Goal: Use online tool/utility: Use online tool/utility

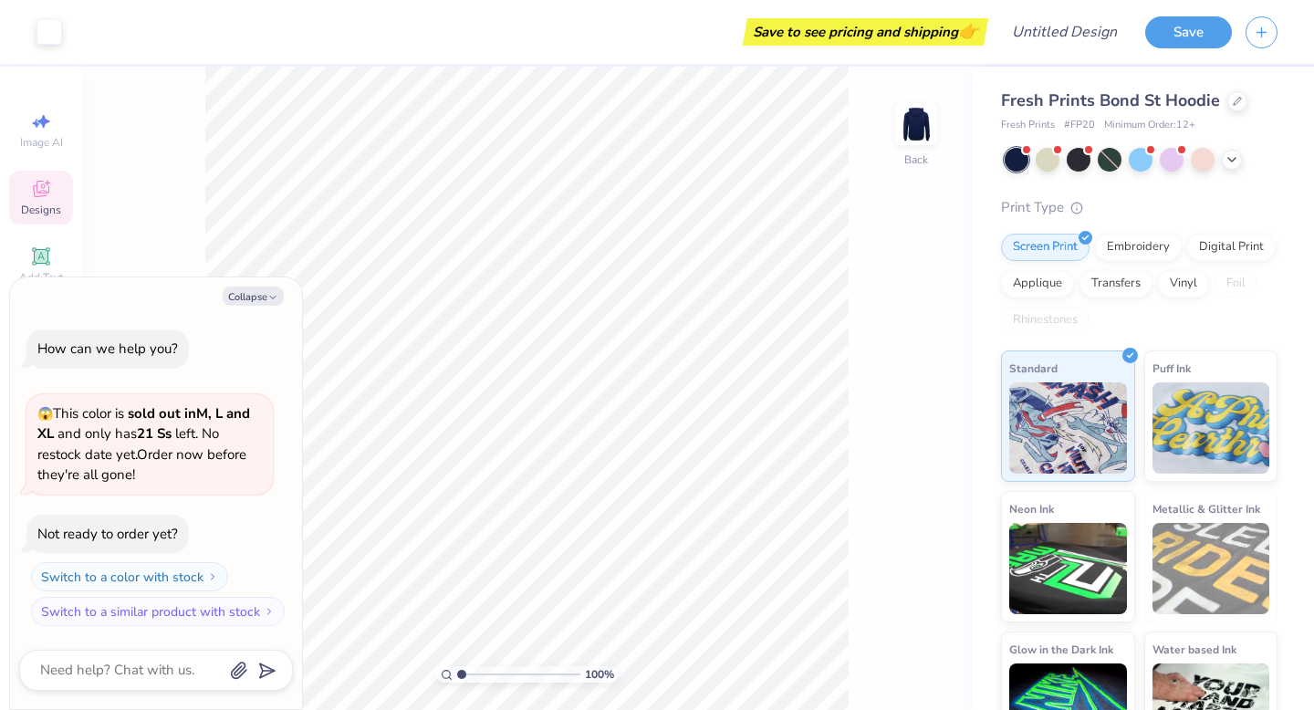
click at [45, 188] on icon at bounding box center [41, 189] width 22 height 22
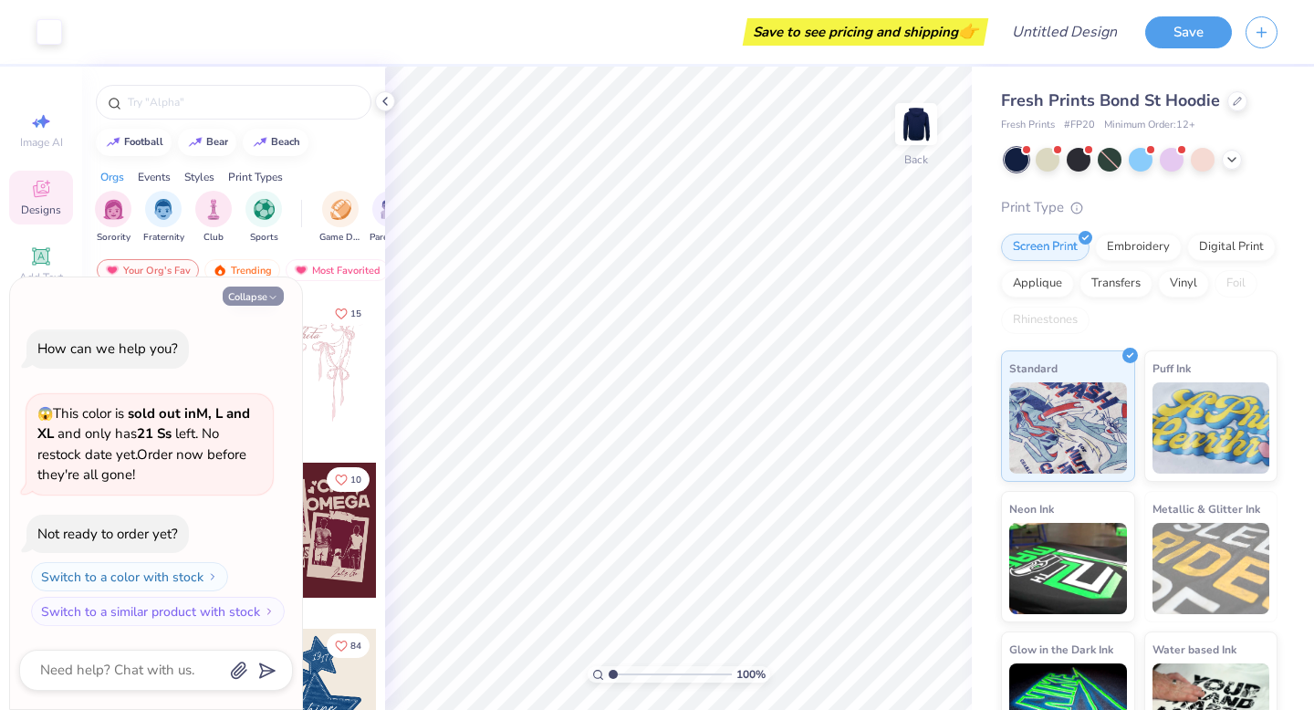
click at [249, 292] on button "Collapse" at bounding box center [253, 296] width 61 height 19
type textarea "x"
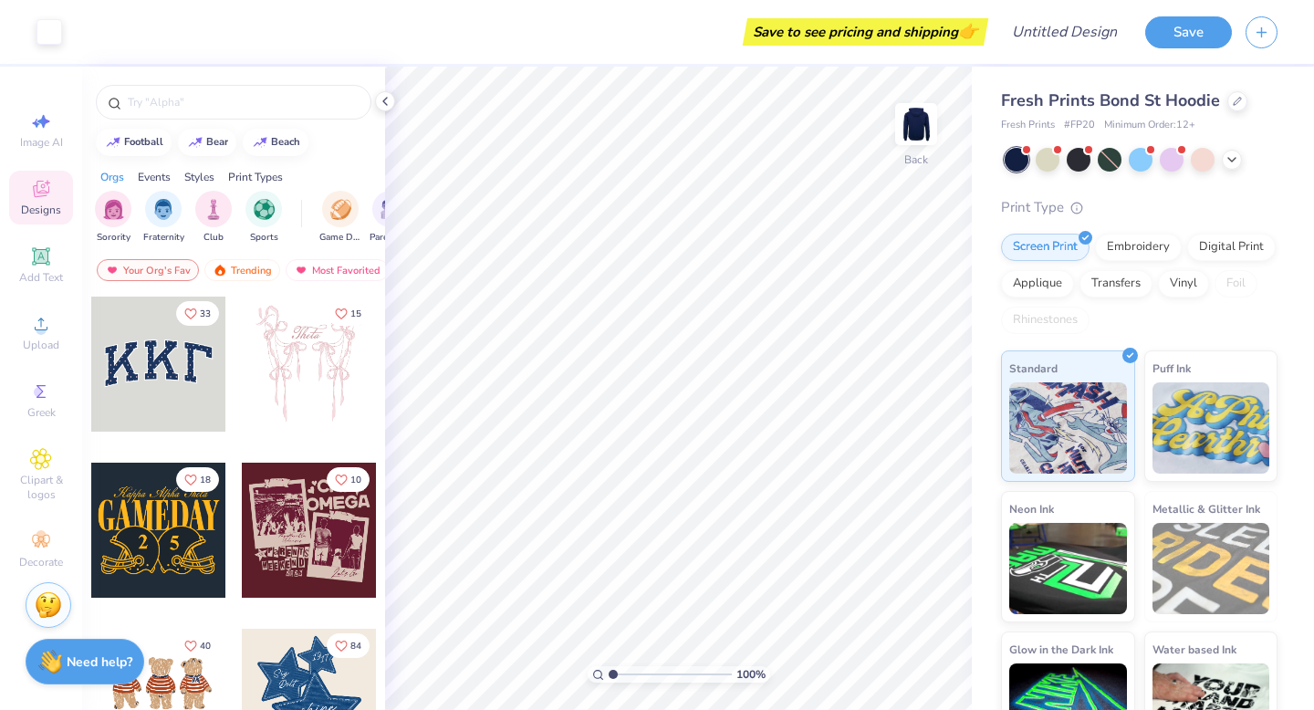
scroll to position [13, 0]
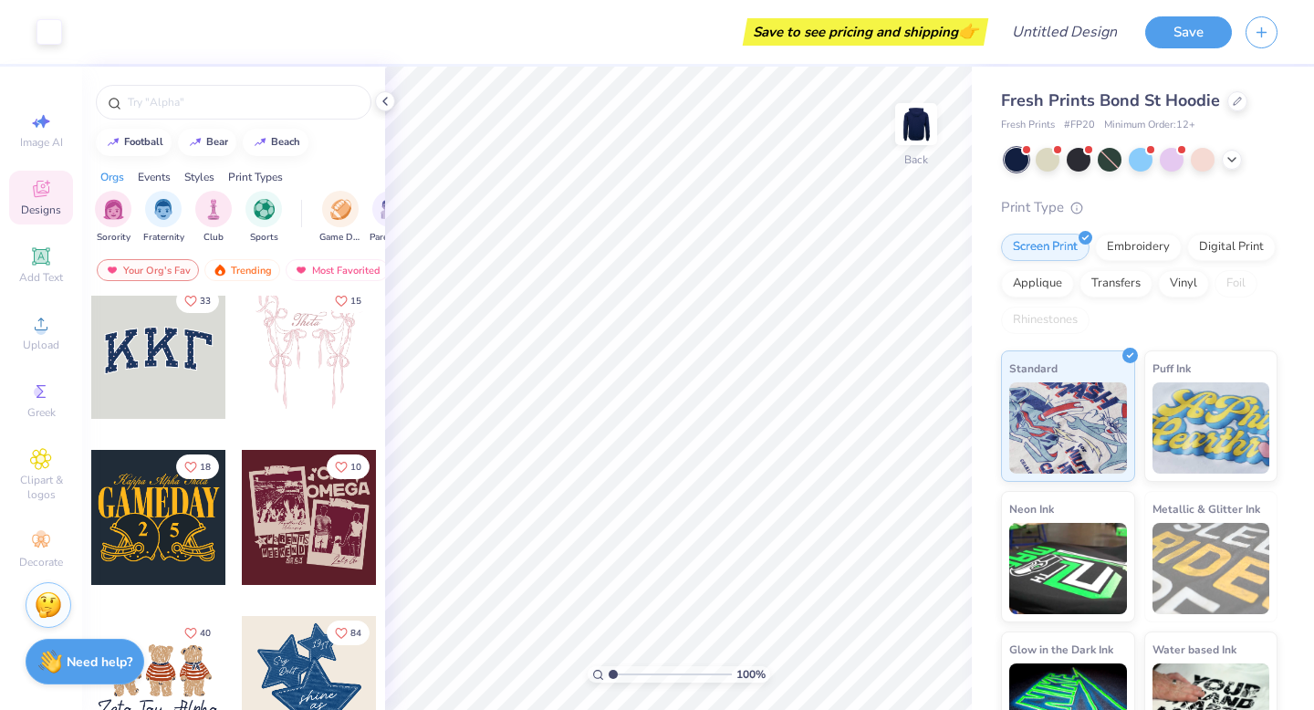
click at [169, 358] on div at bounding box center [158, 351] width 135 height 135
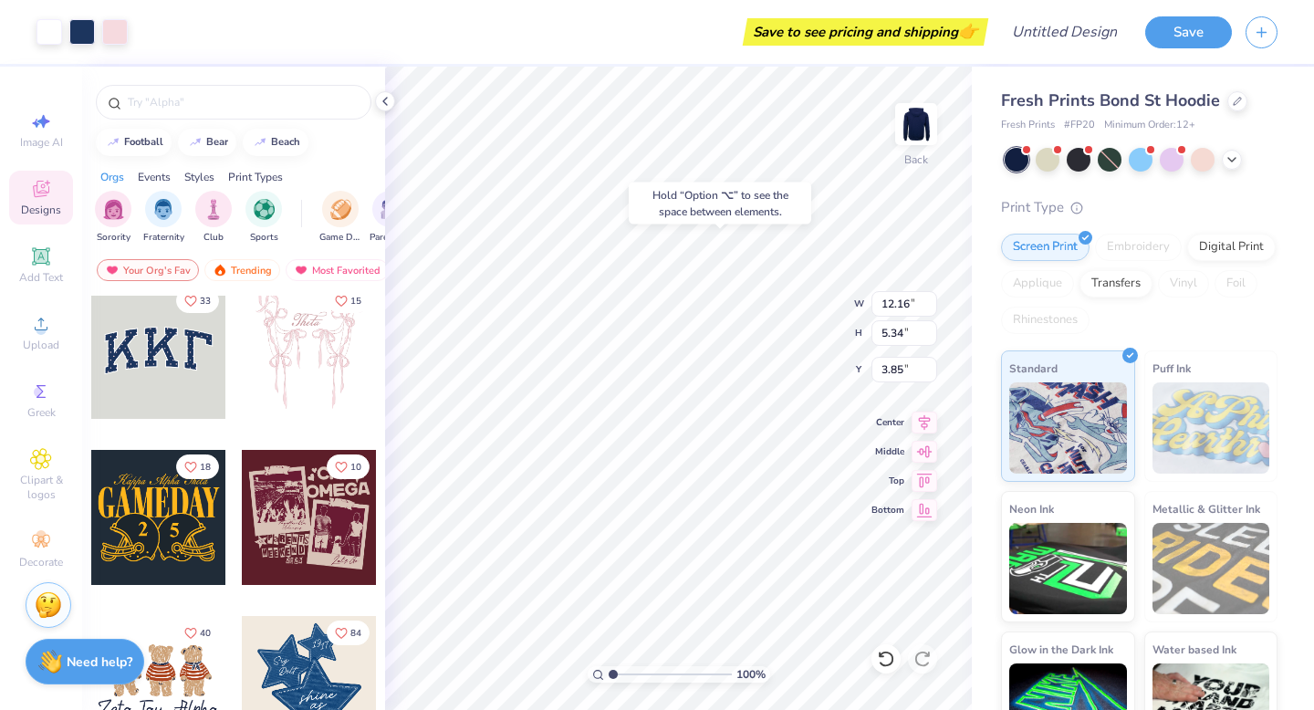
type input "3.85"
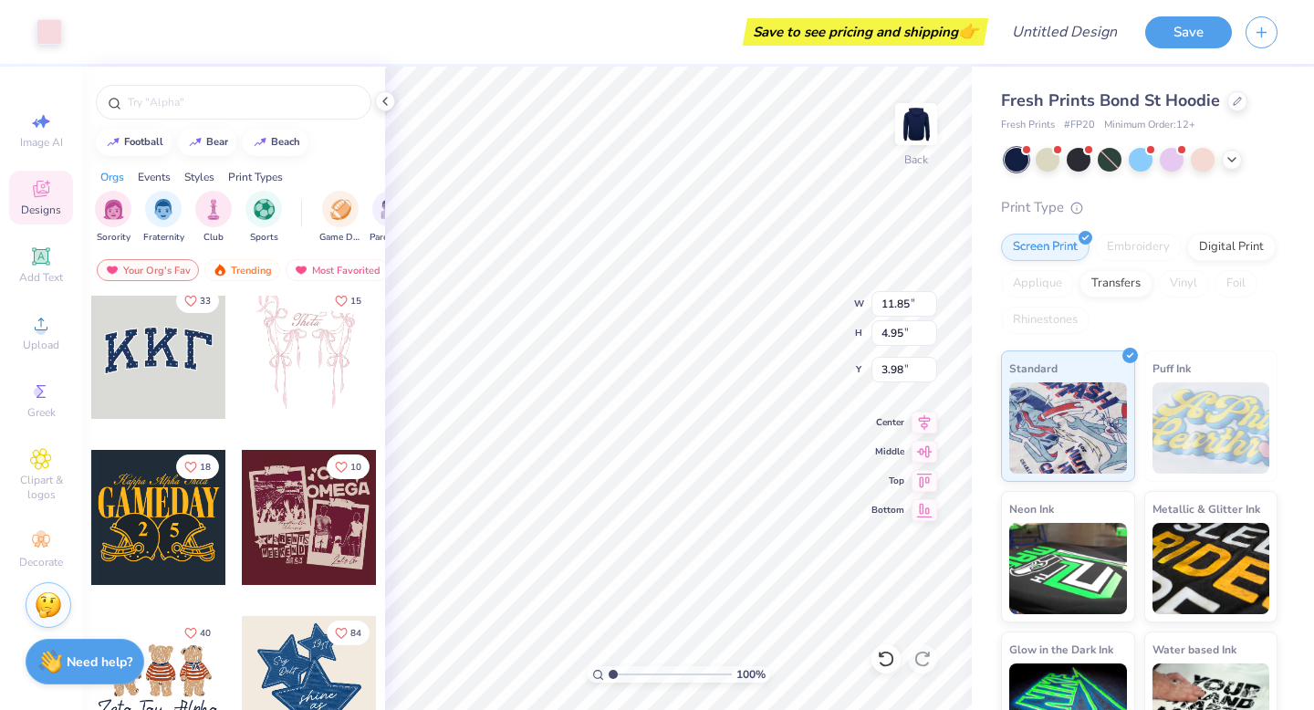
type input "4.10"
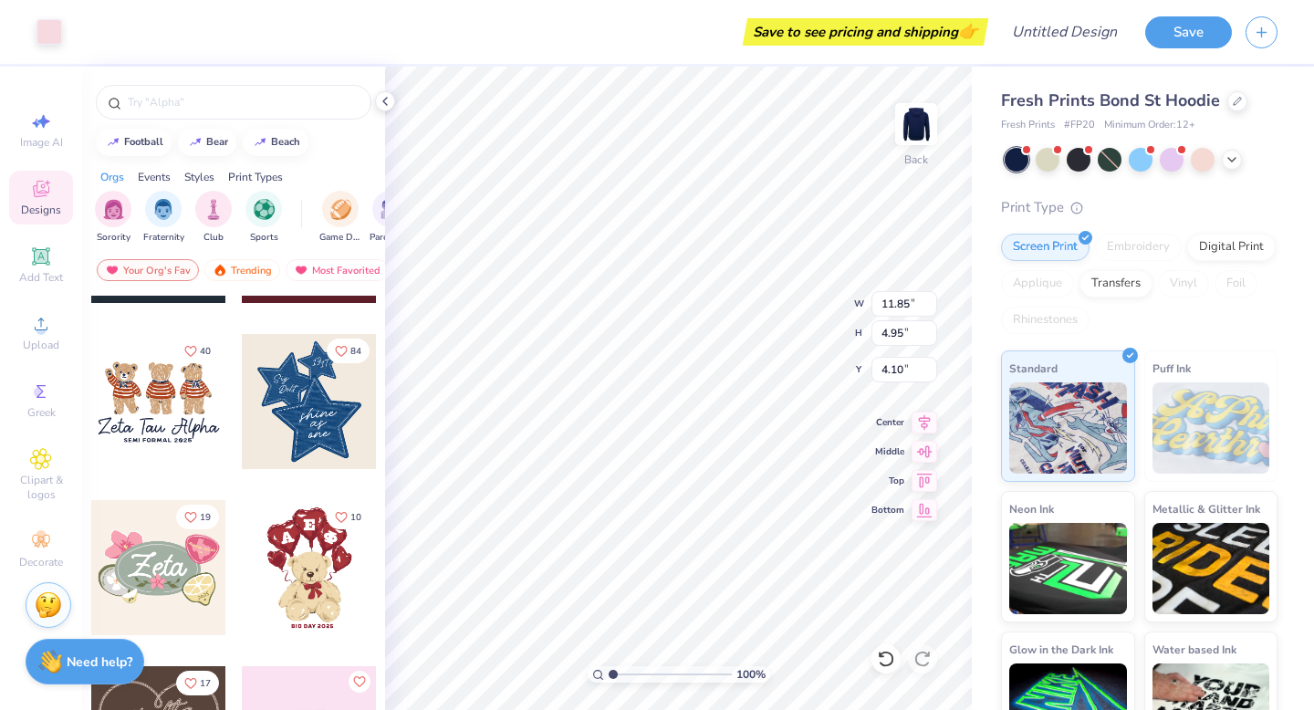
scroll to position [291, 0]
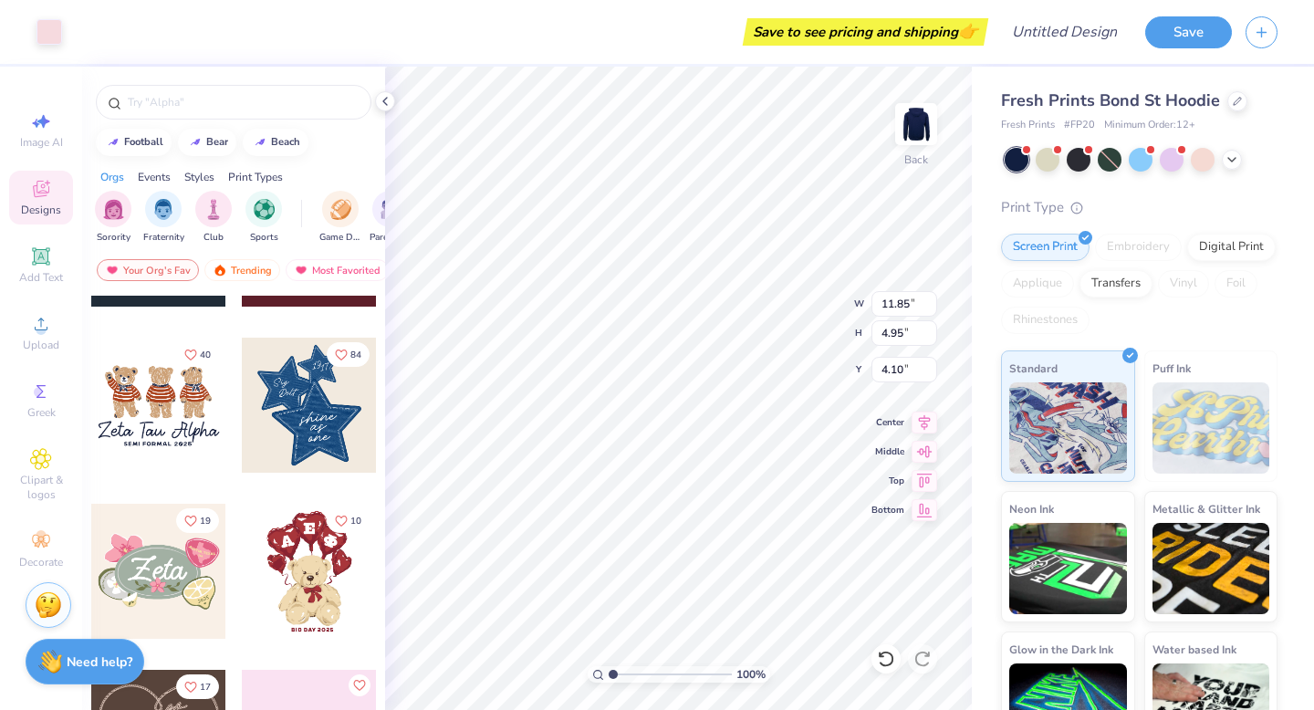
click at [302, 421] on div at bounding box center [309, 405] width 135 height 135
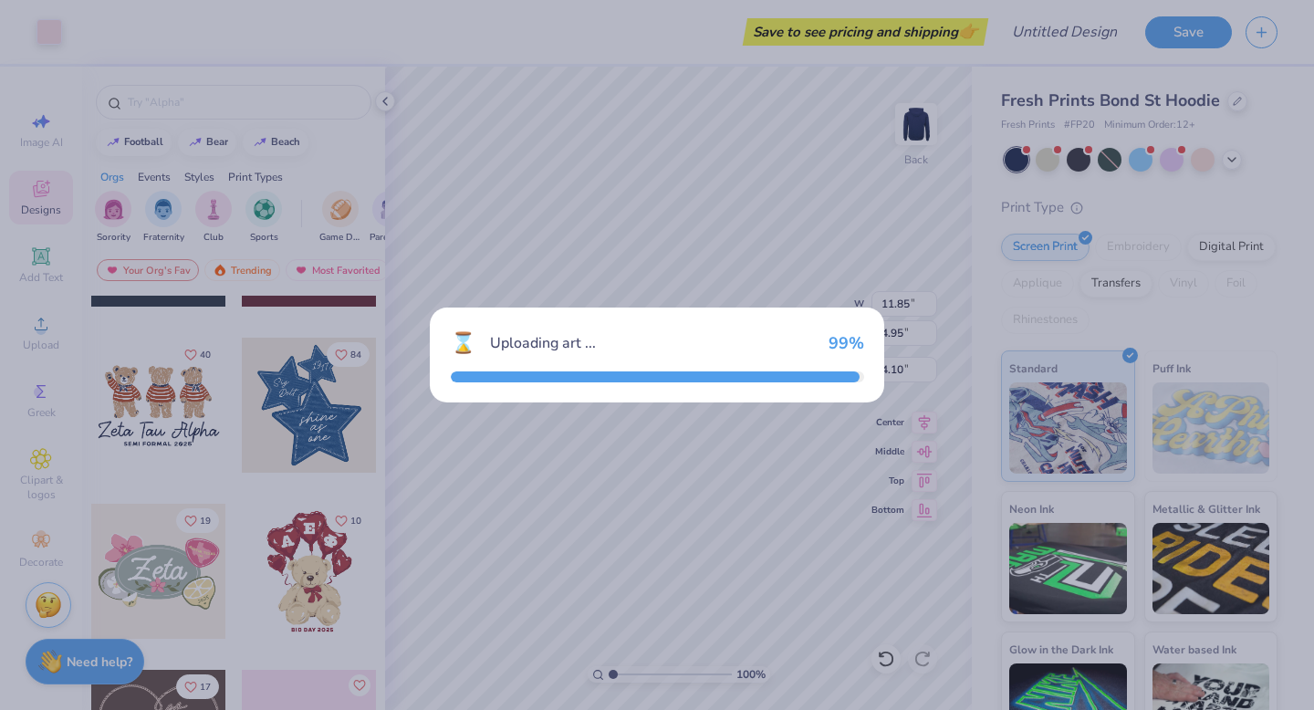
type input "9.39"
type input "10.96"
type input "3.00"
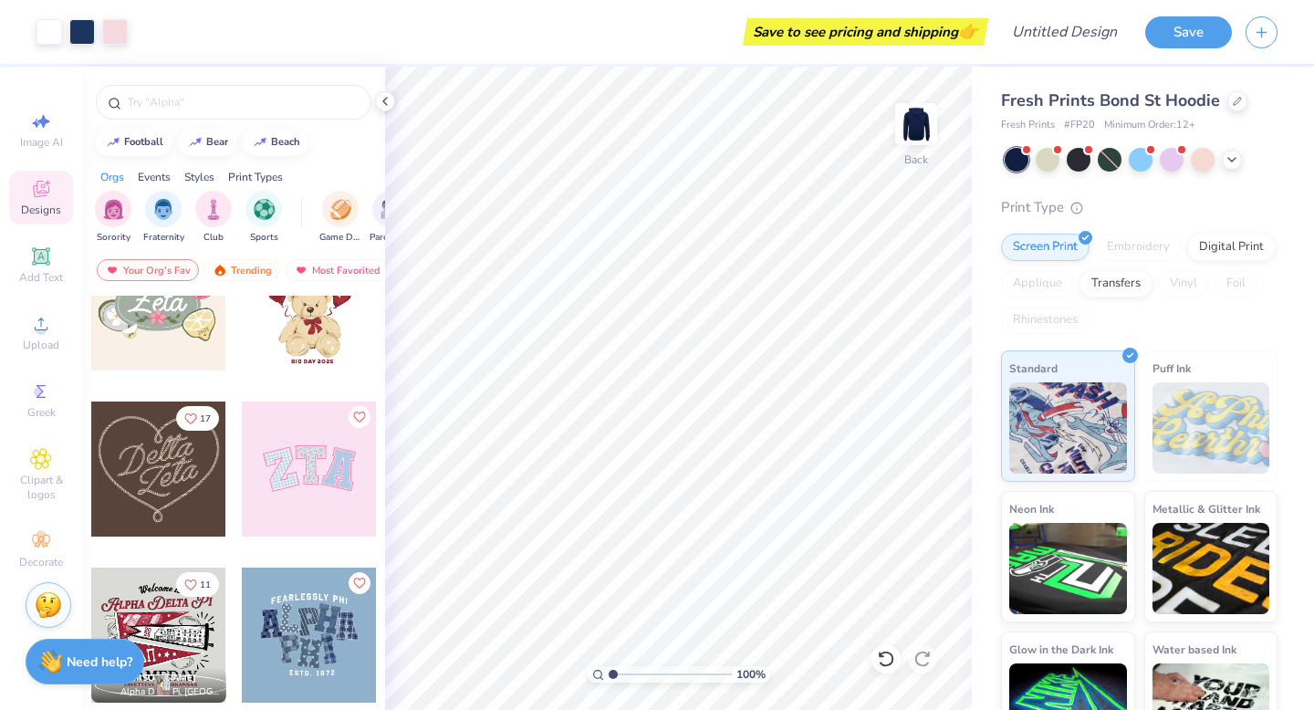
scroll to position [571, 0]
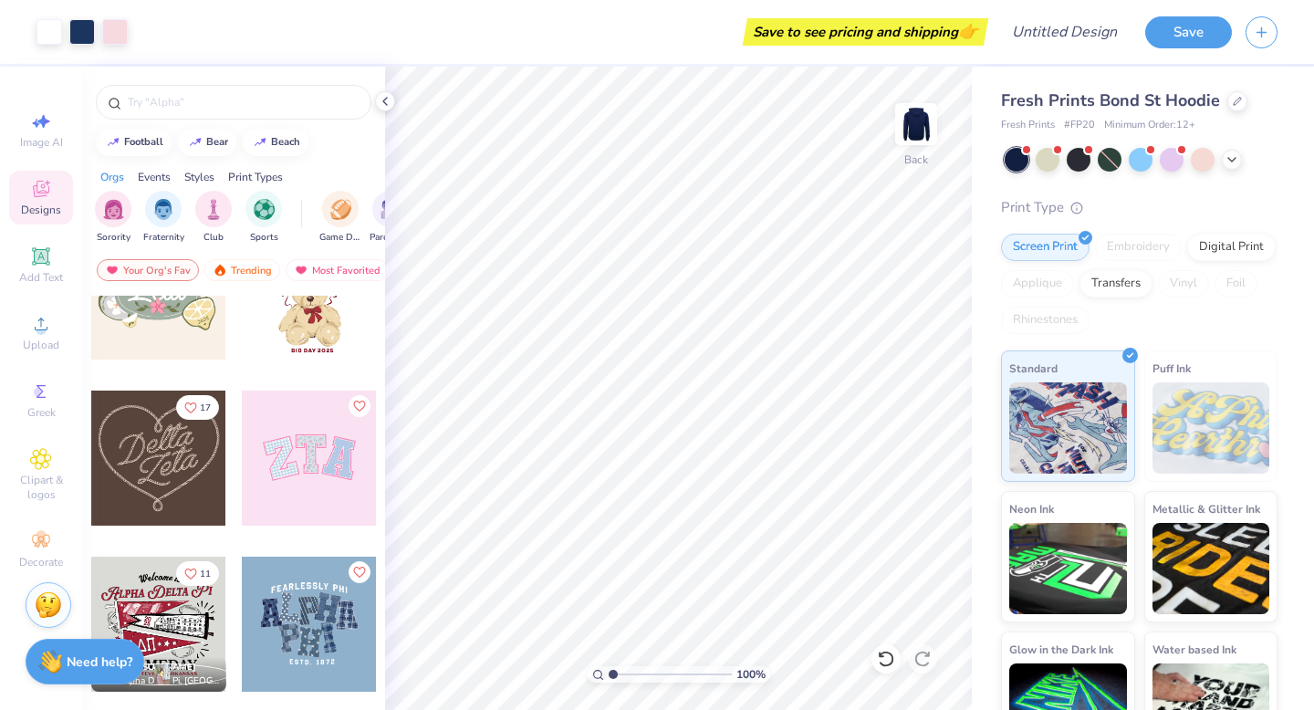
click at [312, 455] on div "40 84 19 10 17 11 [PERSON_NAME] Alpha Delta Pi, [GEOGRAPHIC_DATA][US_STATE] at …" at bounding box center [233, 537] width 303 height 482
click at [312, 456] on div at bounding box center [309, 458] width 135 height 135
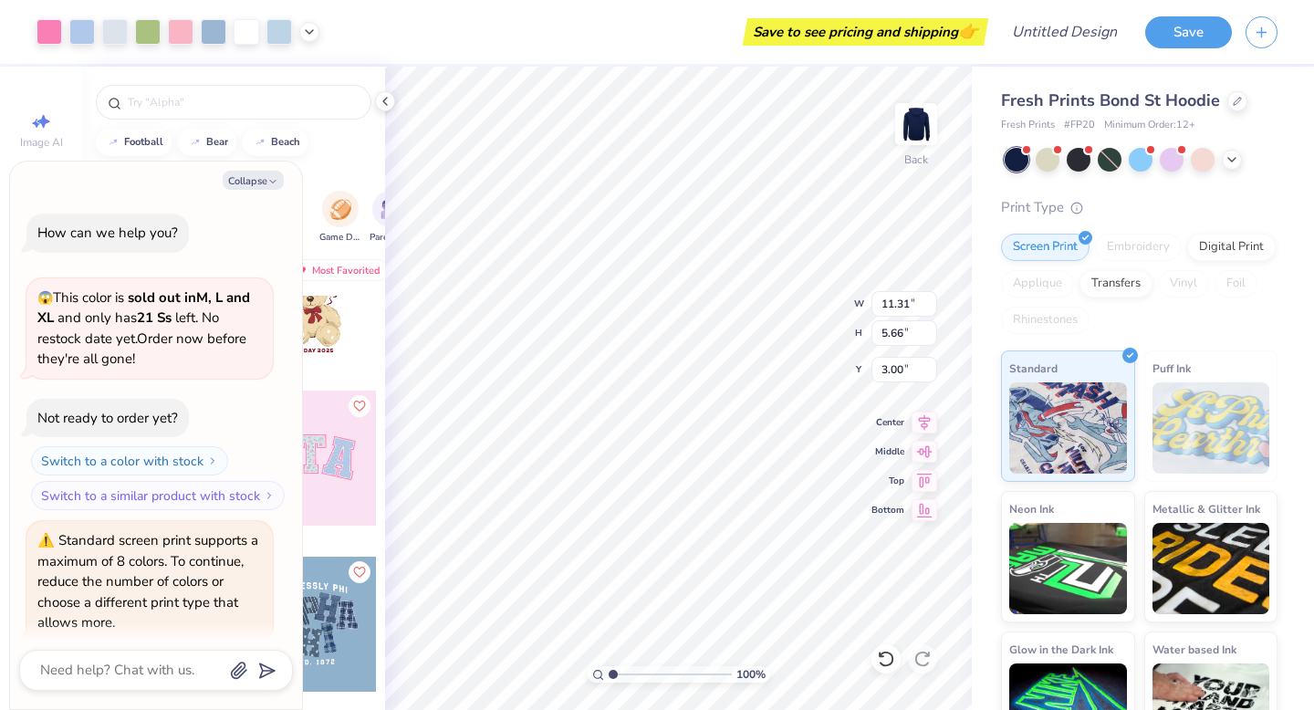
scroll to position [65, 0]
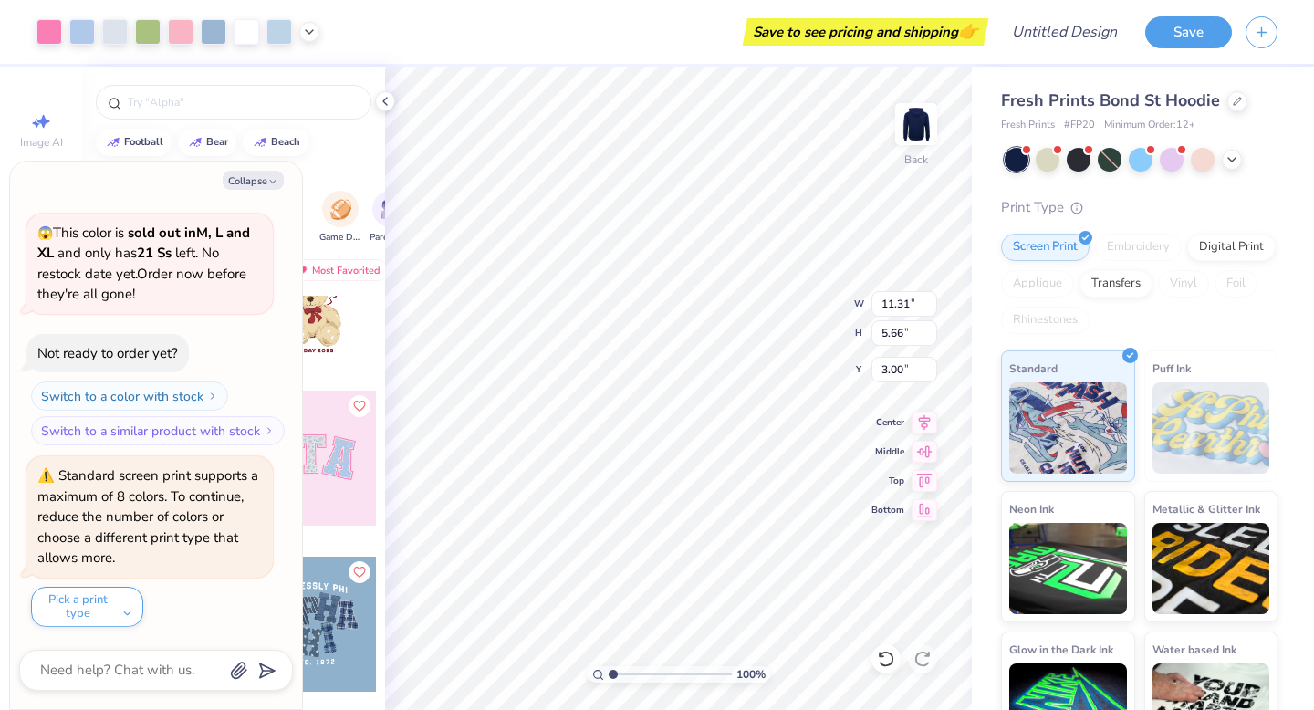
type textarea "x"
type input "11.96"
type input "5.10"
type input "3.95"
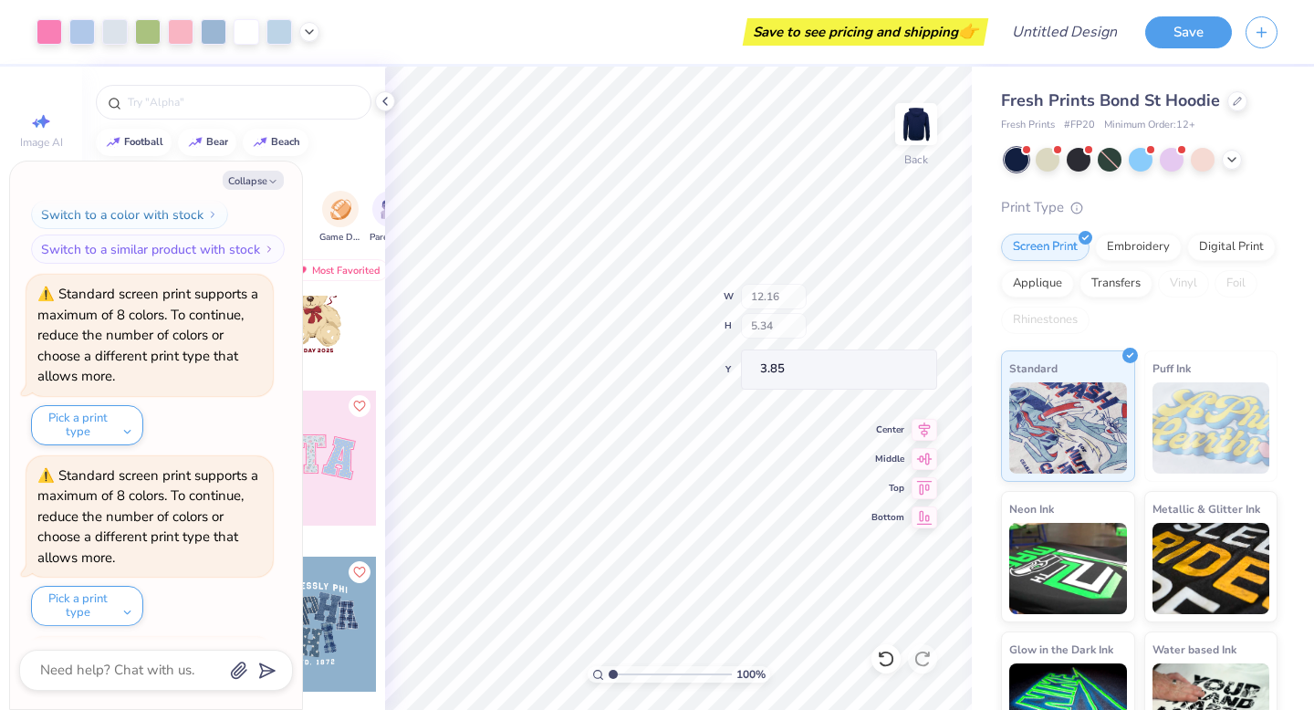
scroll to position [427, 0]
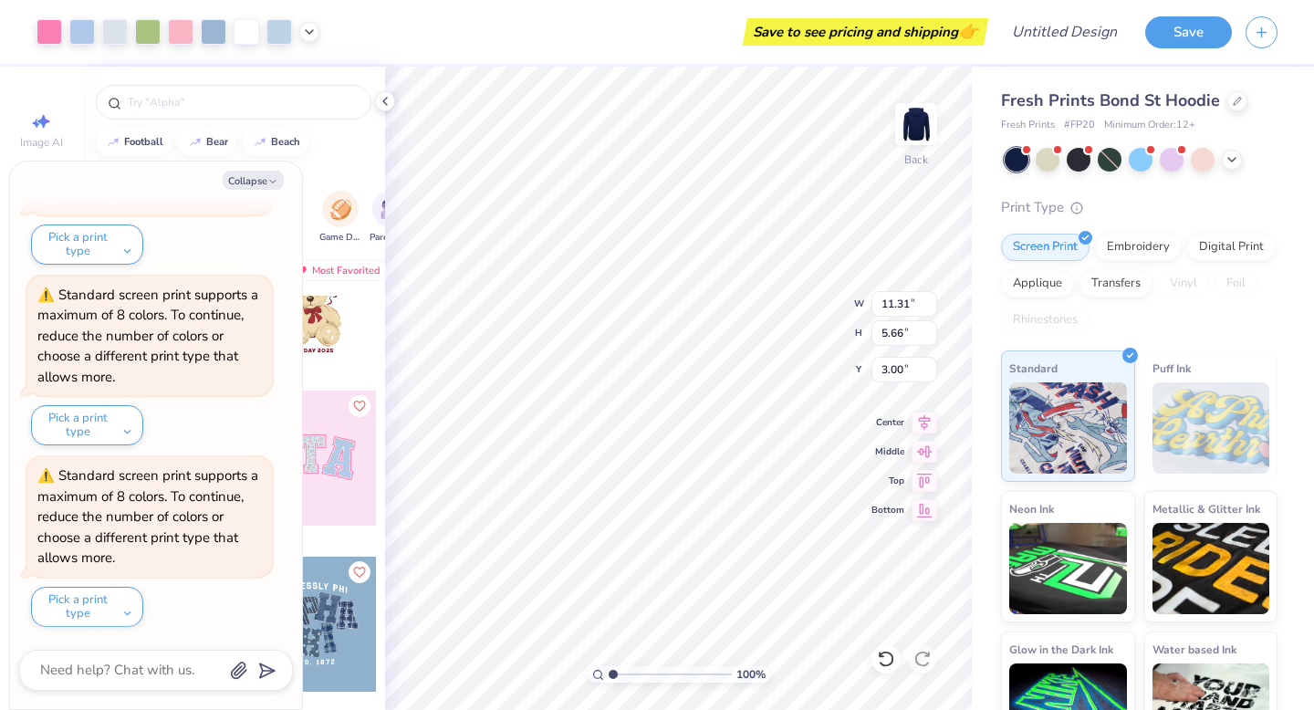
type textarea "x"
type input "4.42"
click at [1170, 159] on div at bounding box center [1172, 158] width 24 height 24
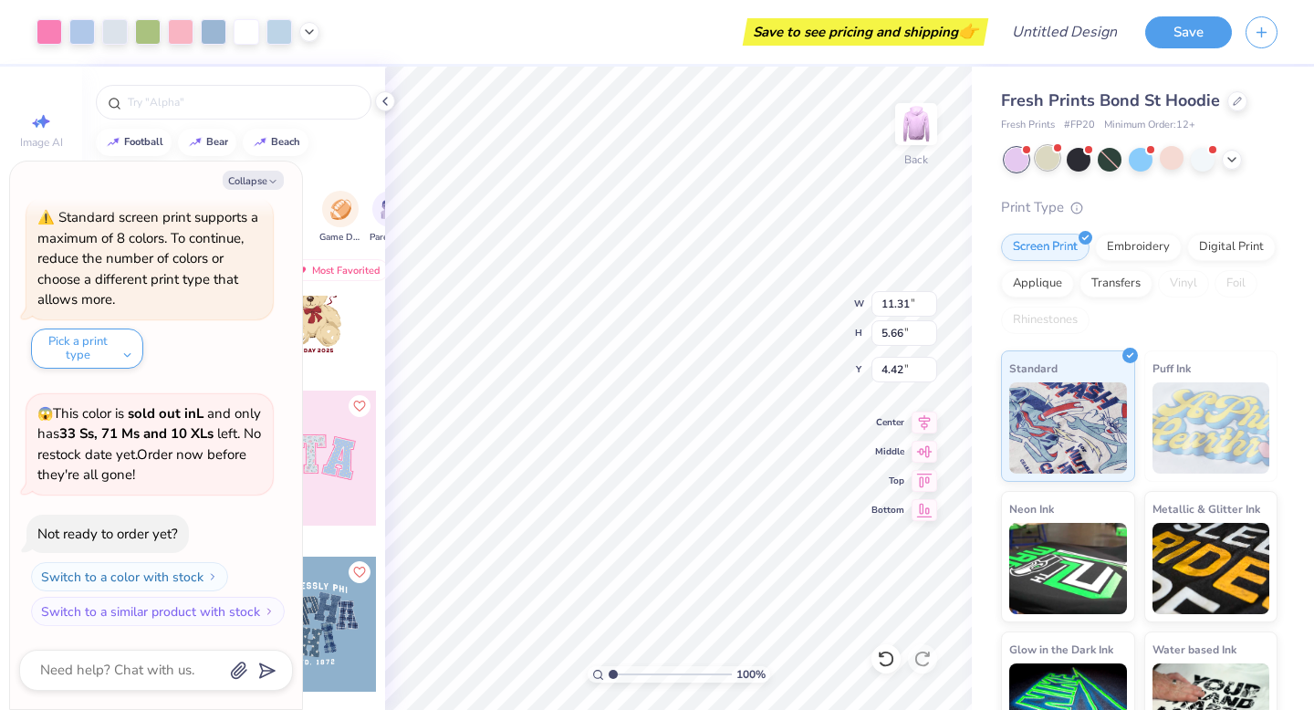
click at [1046, 159] on div at bounding box center [1048, 158] width 24 height 24
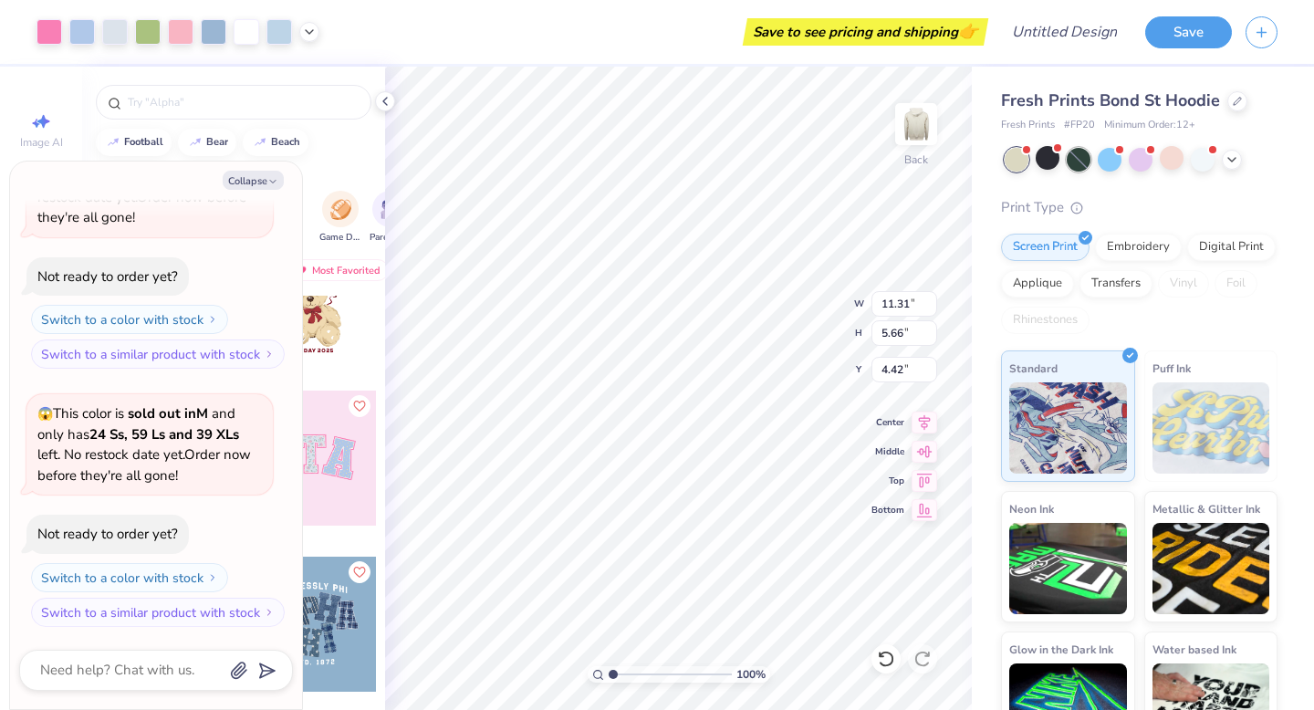
click at [1079, 162] on div at bounding box center [1079, 160] width 24 height 24
click at [1107, 165] on div at bounding box center [1110, 158] width 24 height 24
click at [1204, 161] on div at bounding box center [1203, 158] width 24 height 24
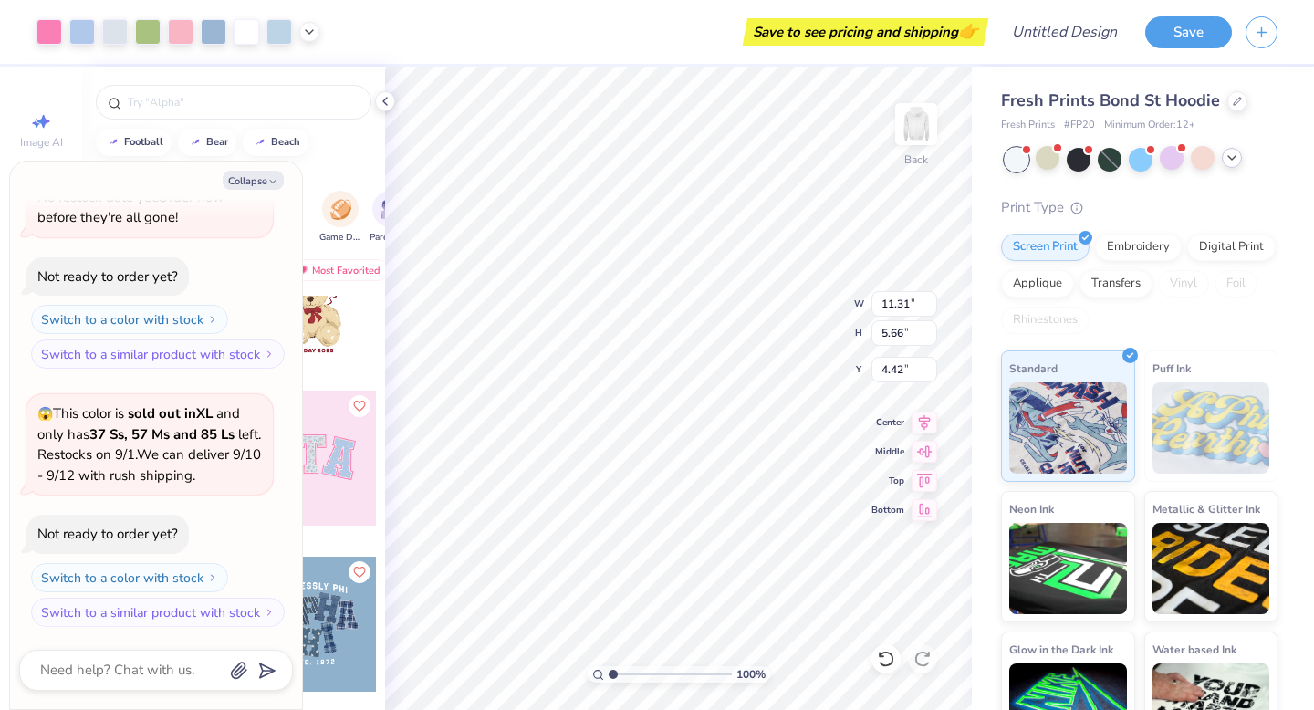
click at [1235, 160] on icon at bounding box center [1232, 158] width 15 height 15
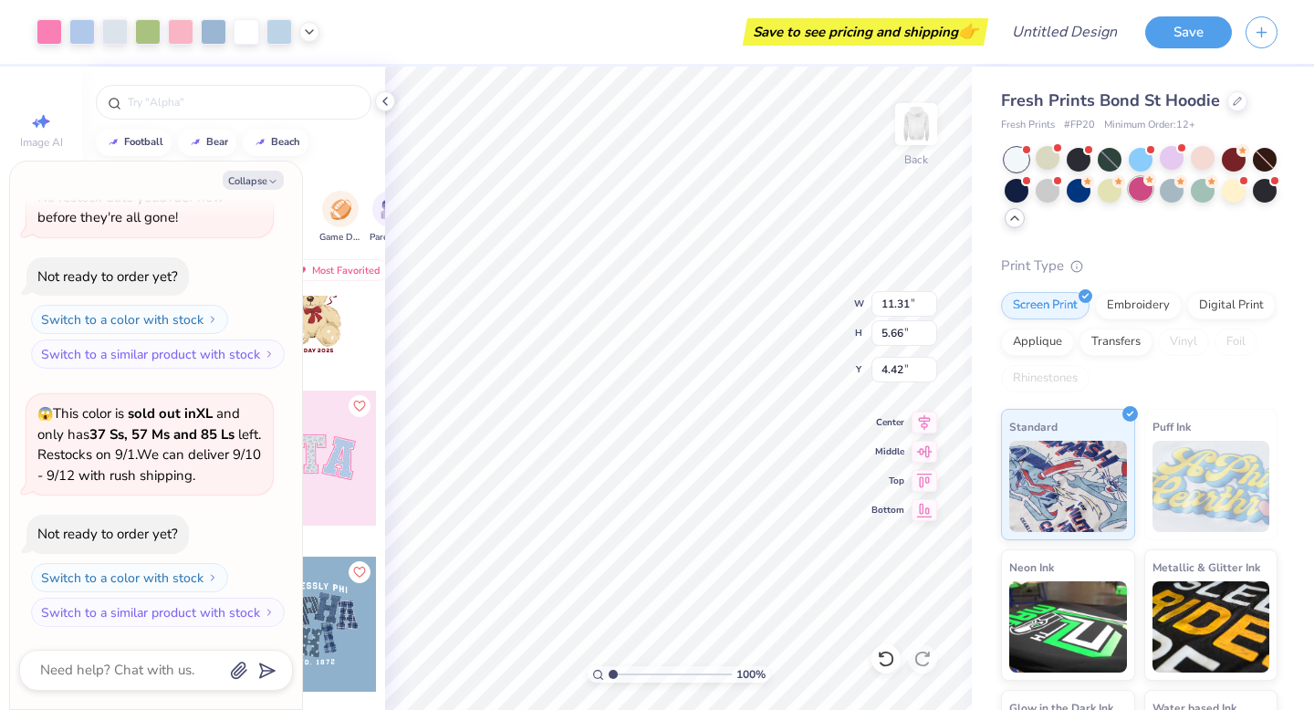
click at [1146, 189] on div at bounding box center [1141, 189] width 24 height 24
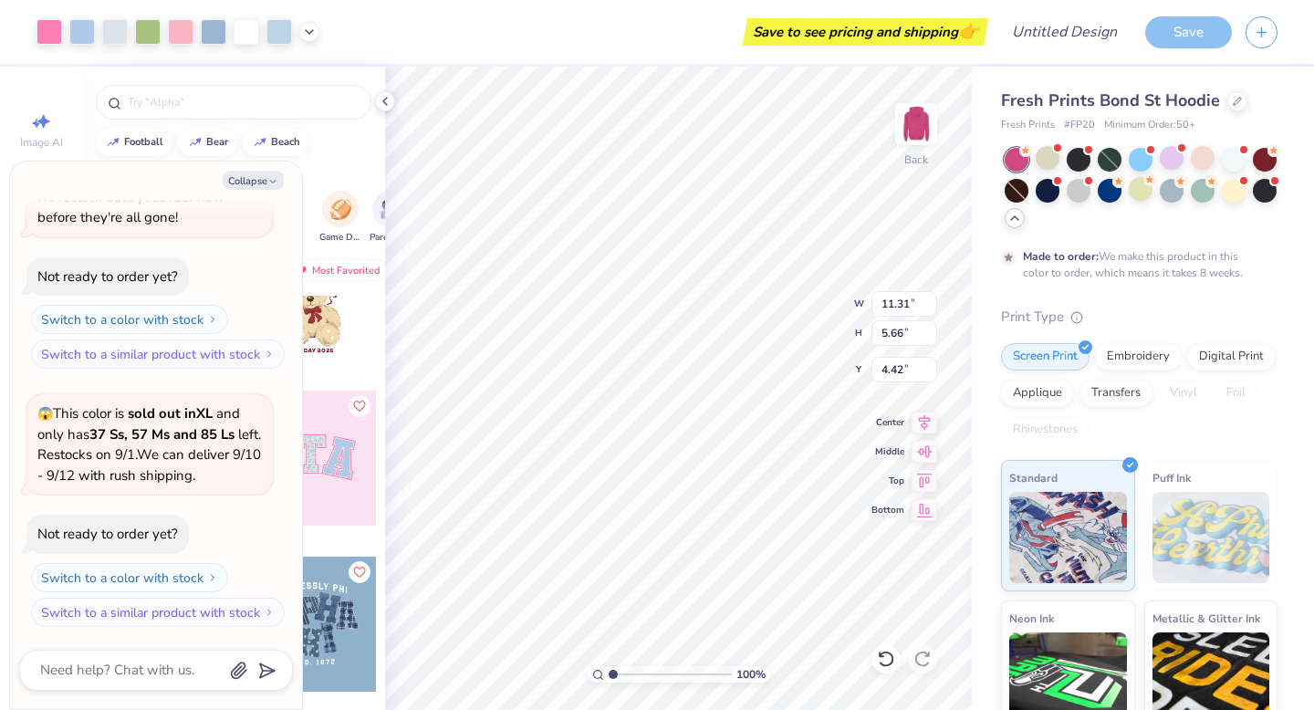
scroll to position [1610, 0]
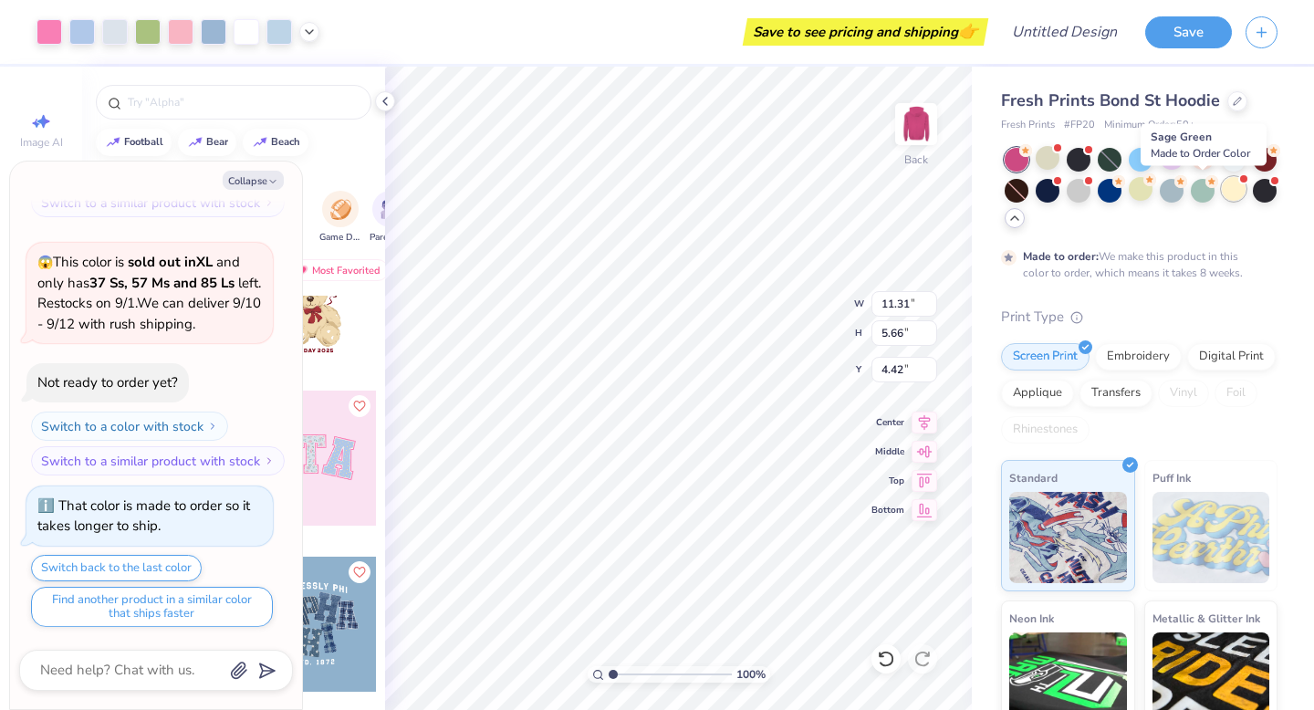
click at [1223, 187] on div at bounding box center [1234, 189] width 24 height 24
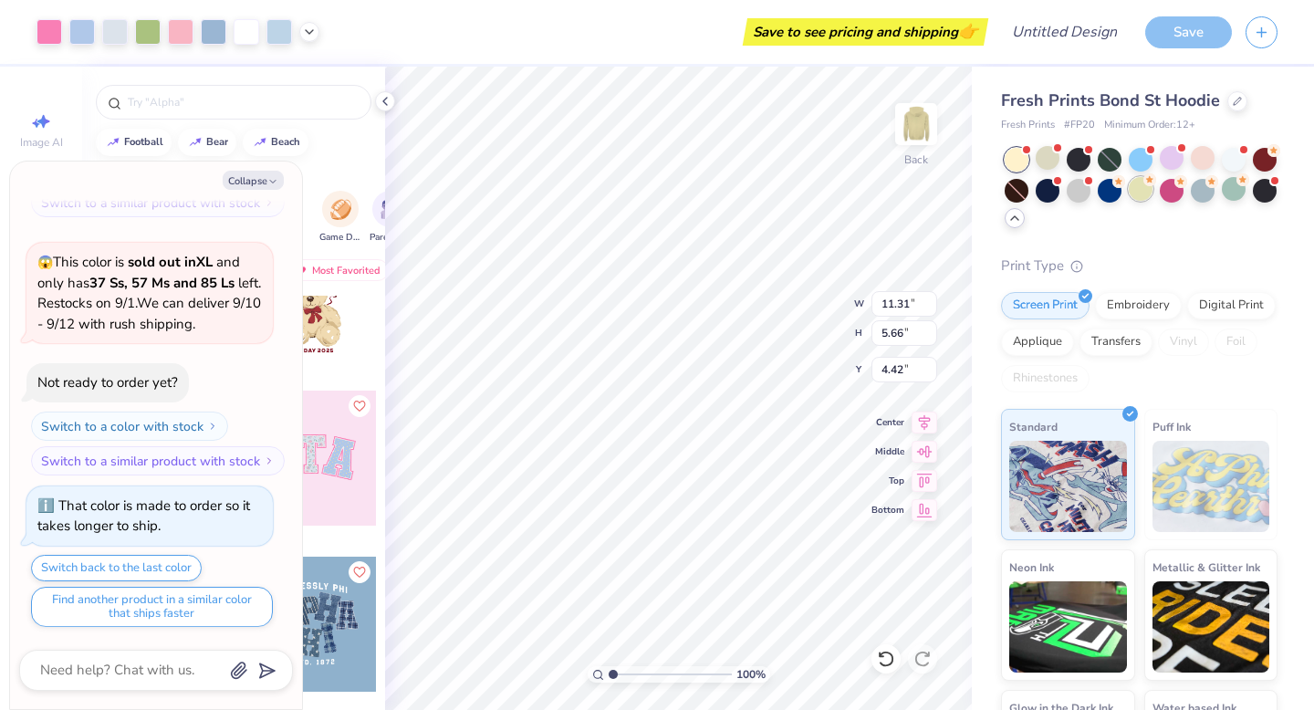
scroll to position [1959, 0]
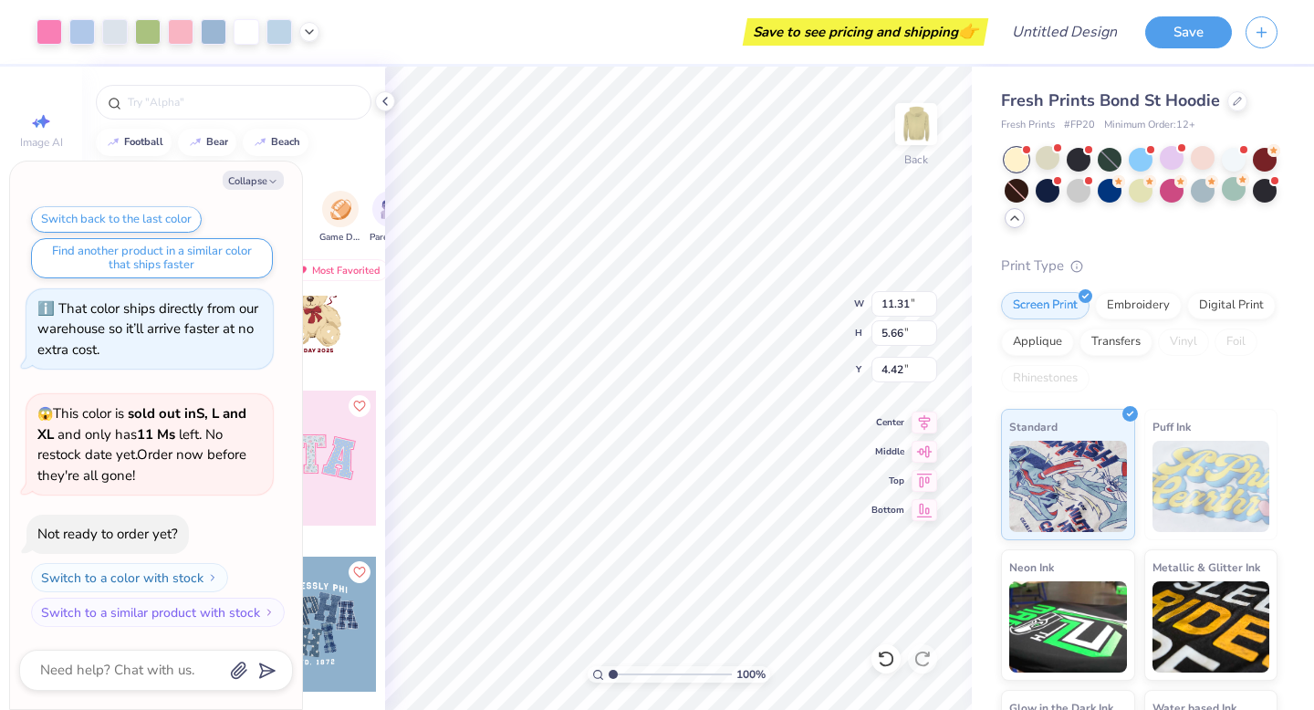
click at [1021, 162] on div at bounding box center [1017, 160] width 24 height 24
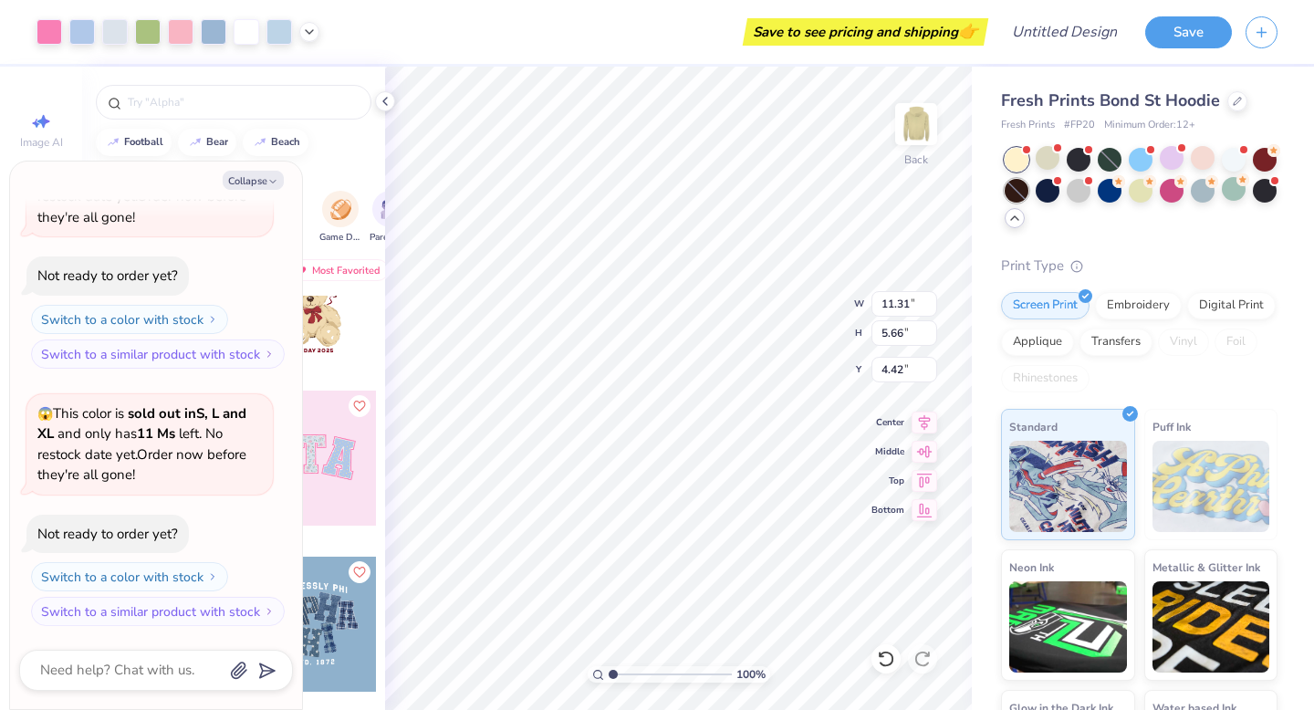
click at [1013, 194] on div at bounding box center [1017, 191] width 24 height 24
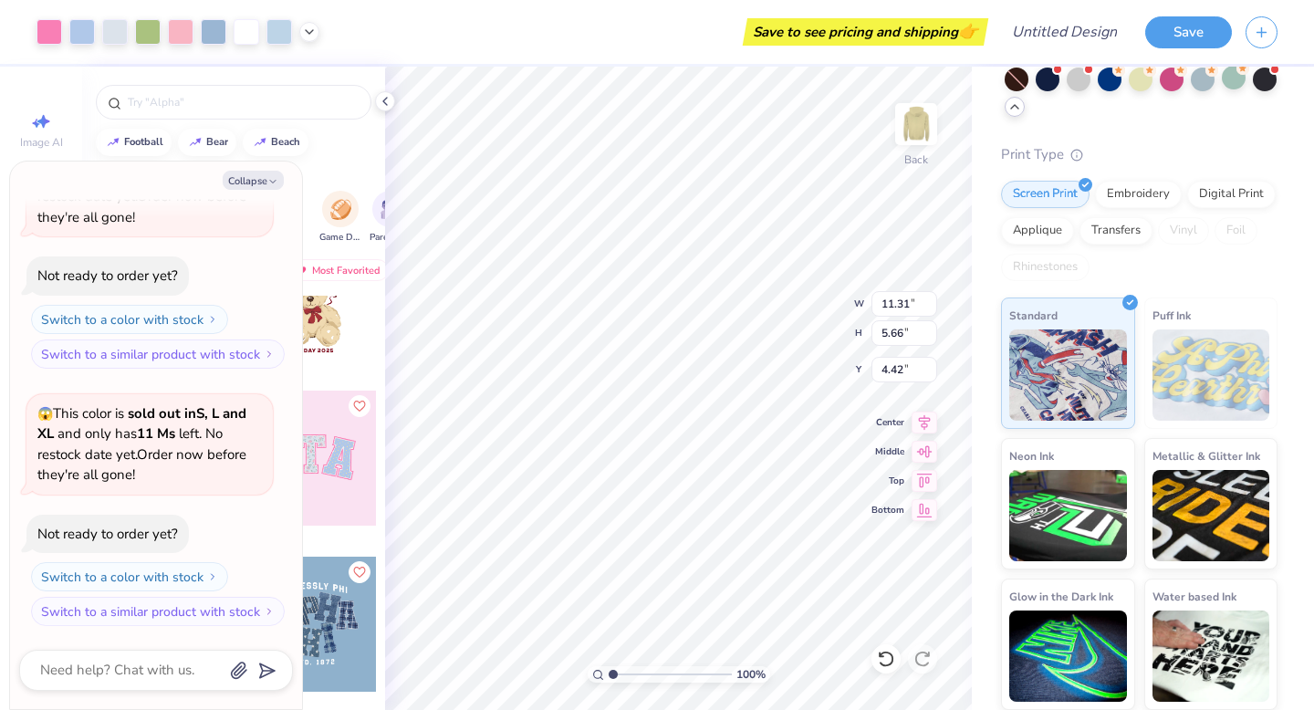
click at [256, 167] on div "Collapse How can we help you? 😱 This color is sold out in M, L and XL and only …" at bounding box center [156, 436] width 292 height 548
click at [256, 182] on button "Collapse" at bounding box center [253, 180] width 61 height 19
type textarea "x"
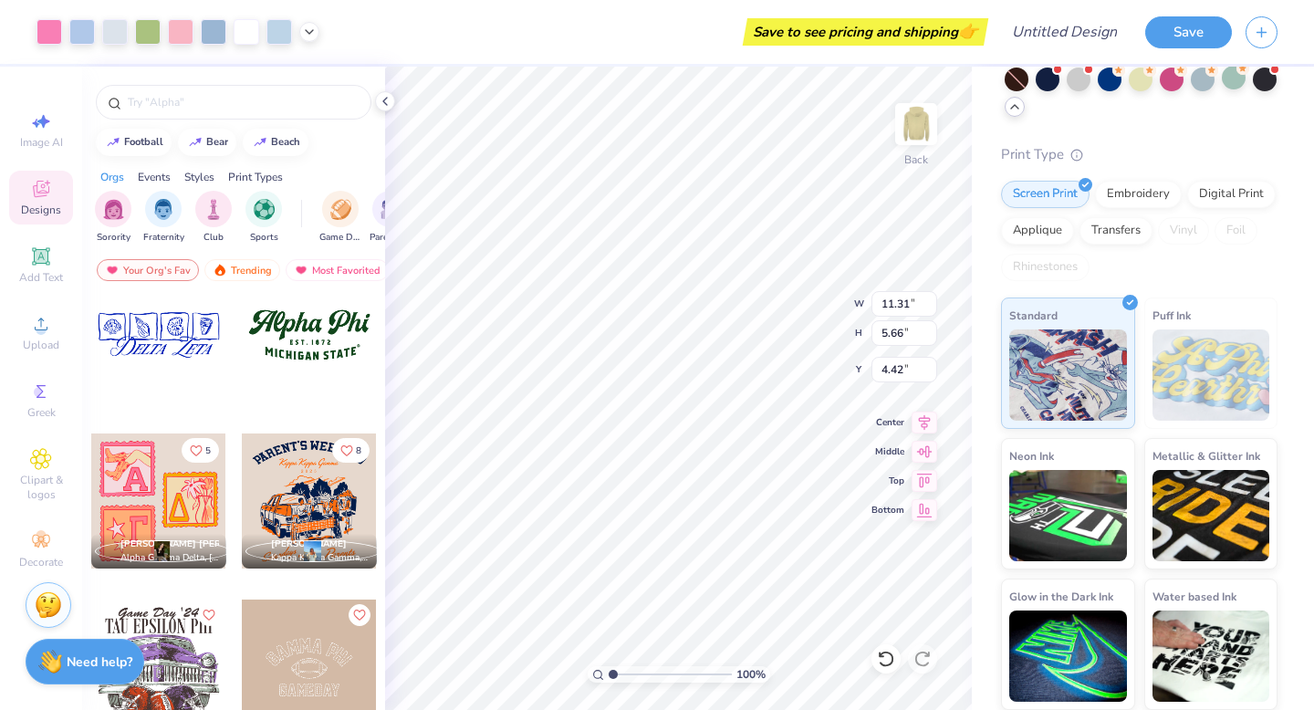
scroll to position [1859, 0]
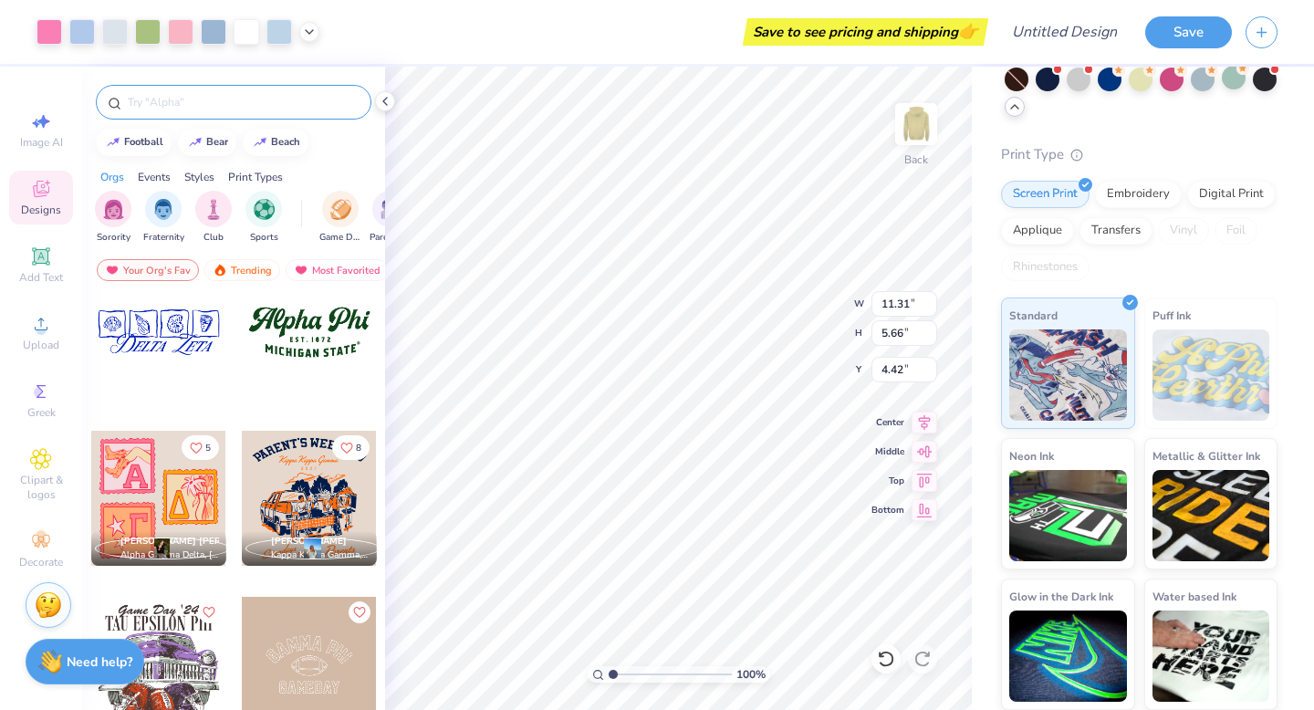
click at [234, 98] on input "text" at bounding box center [243, 102] width 234 height 18
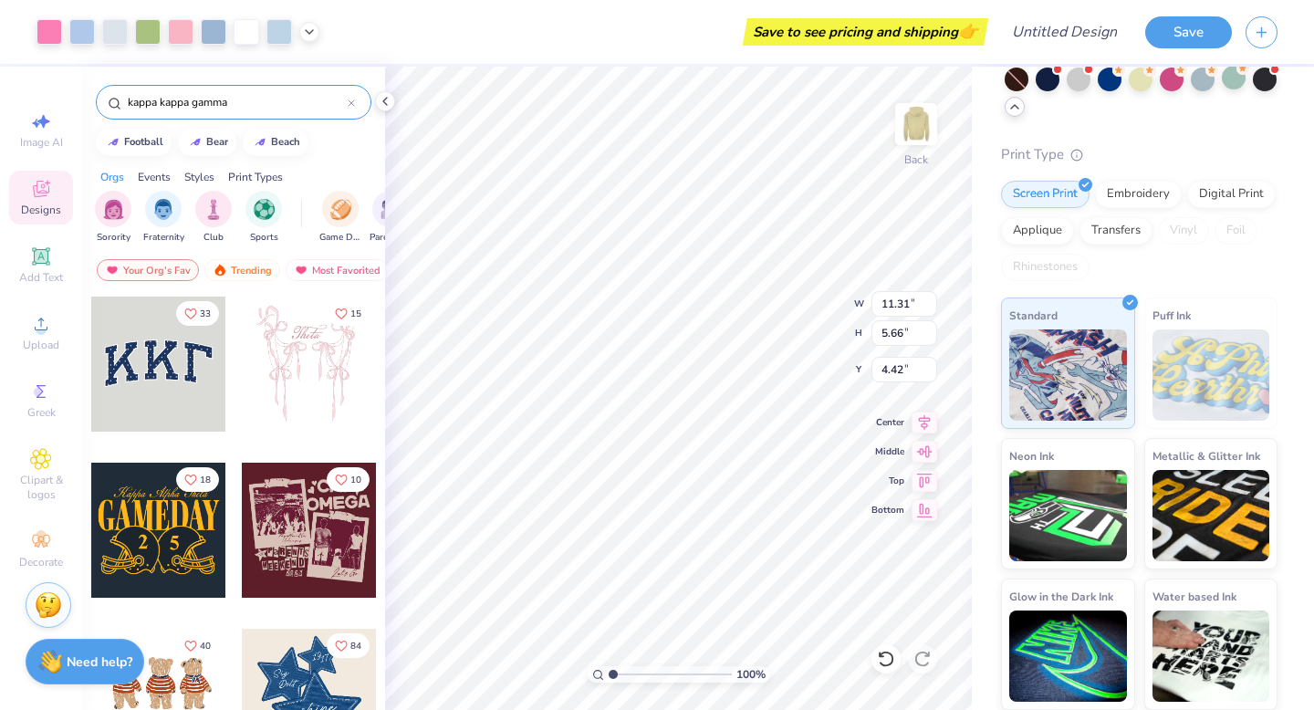
type input "kappa kappa gamma"
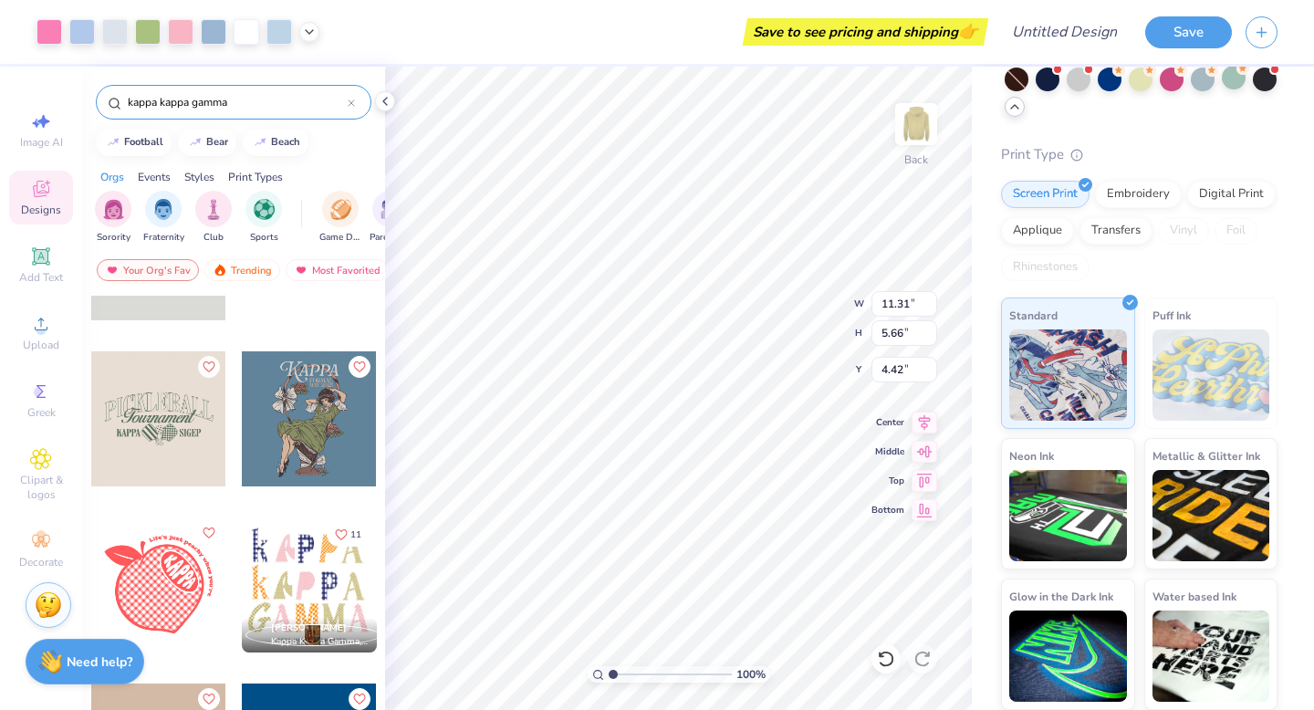
scroll to position [2812, 0]
